Goal: Navigation & Orientation: Find specific page/section

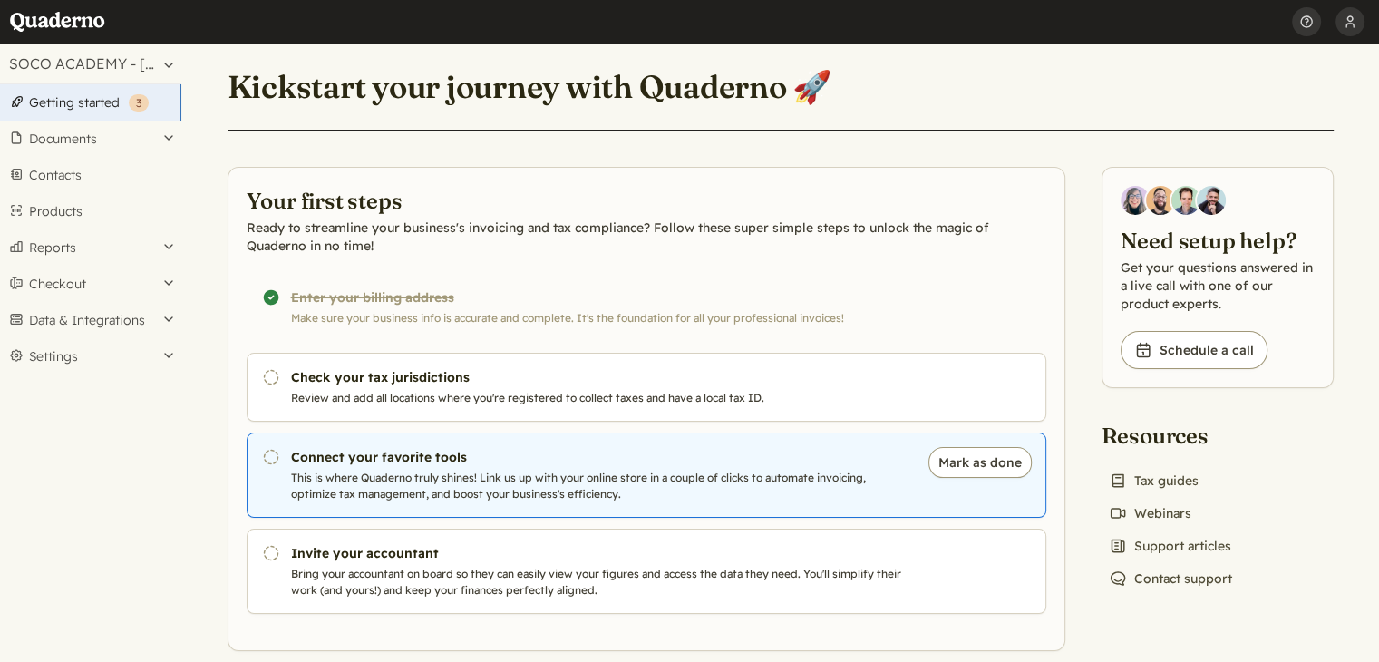
scroll to position [24, 0]
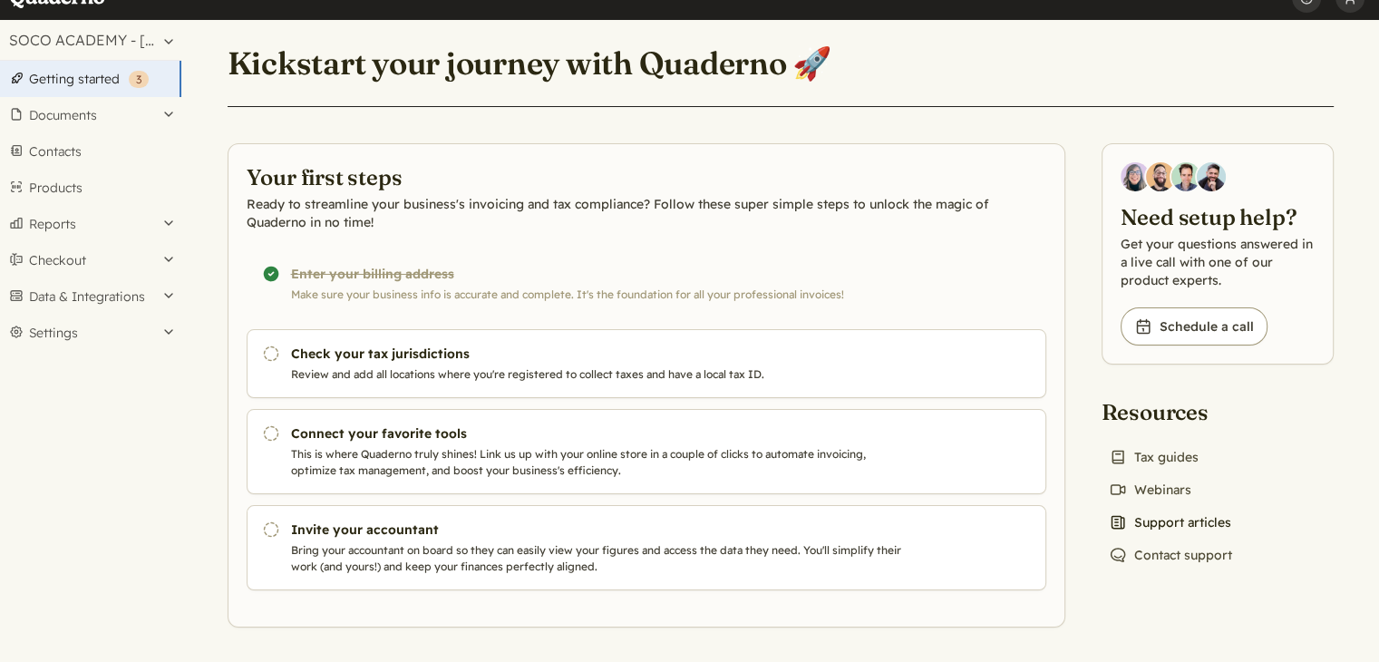
click at [1152, 520] on link "News icon Support articles" at bounding box center [1170, 522] width 137 height 25
click at [121, 297] on button "Data & Integrations" at bounding box center [90, 296] width 181 height 36
click at [102, 328] on link "Integrations" at bounding box center [90, 327] width 181 height 25
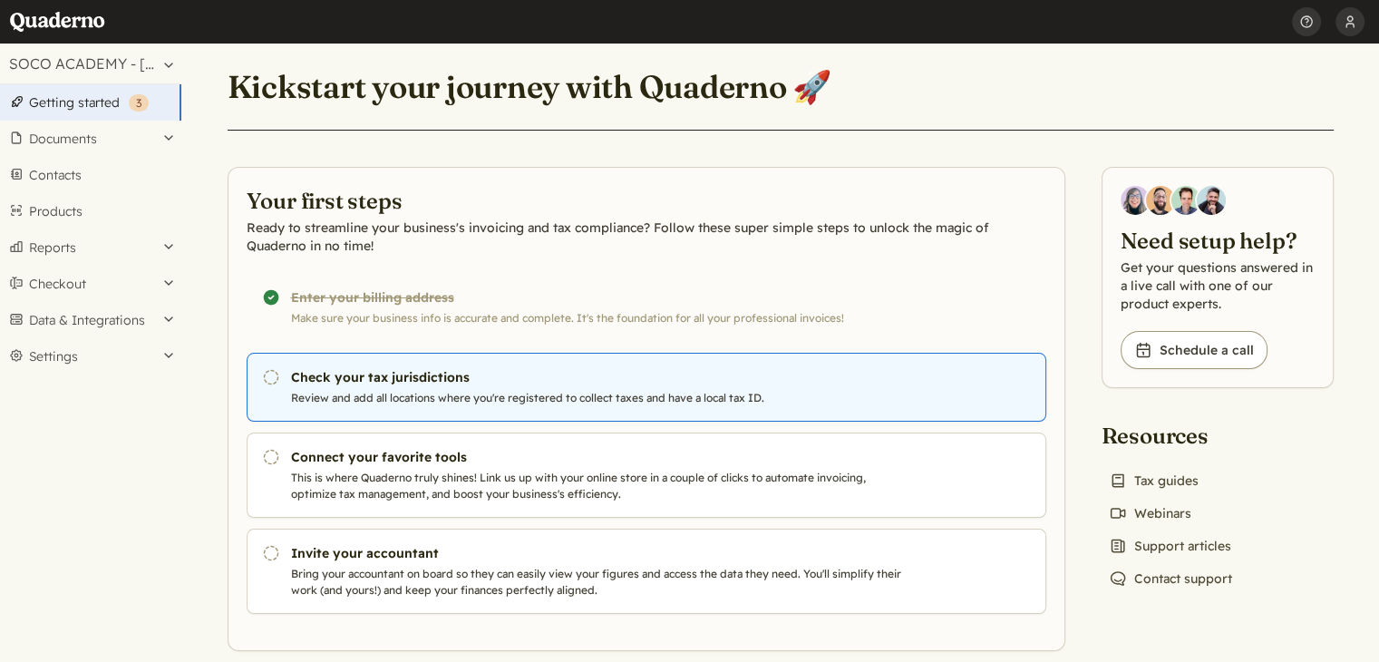
scroll to position [24, 0]
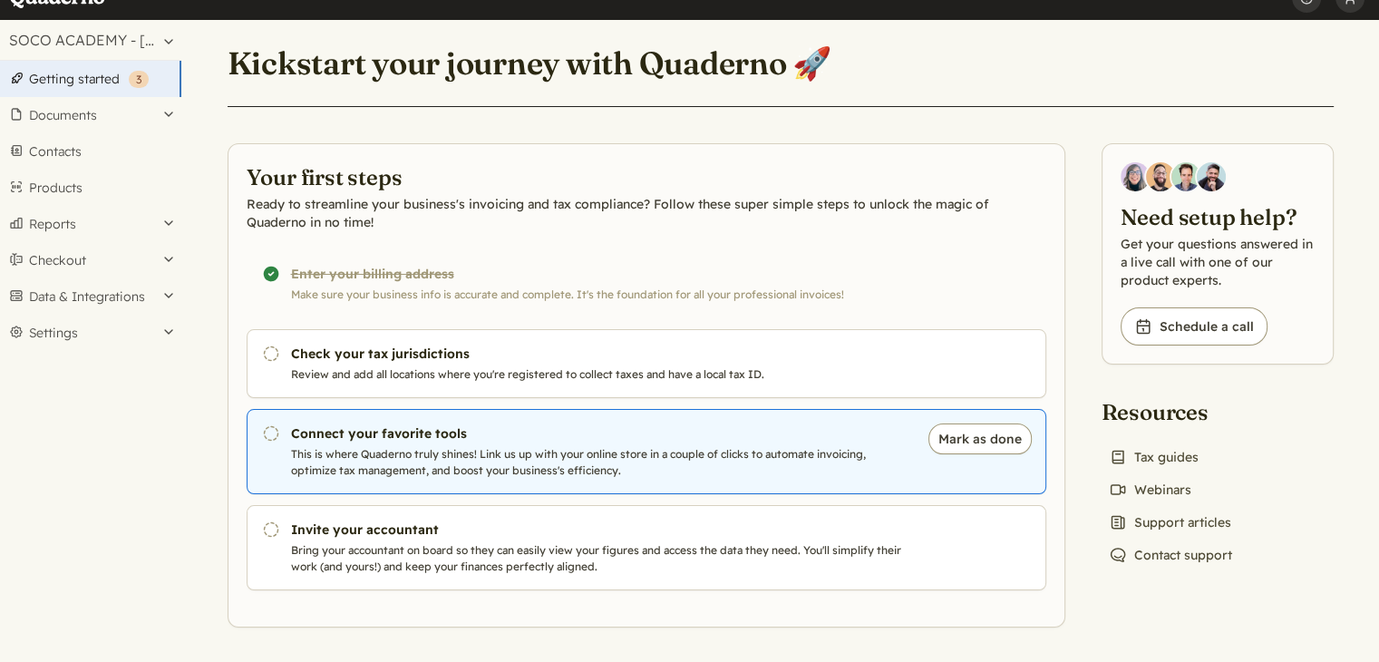
click at [393, 440] on h3 "Connect your favorite tools" at bounding box center [600, 433] width 618 height 18
